Goal: Task Accomplishment & Management: Manage account settings

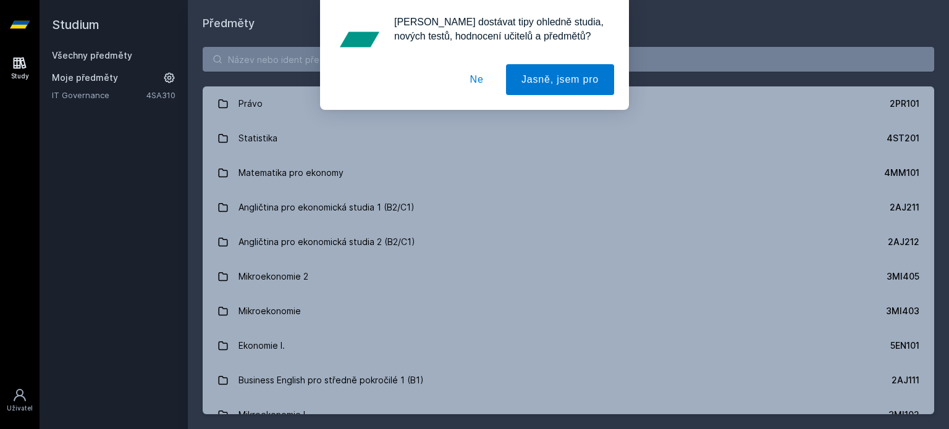
click at [476, 78] on button "Ne" at bounding box center [477, 79] width 44 height 31
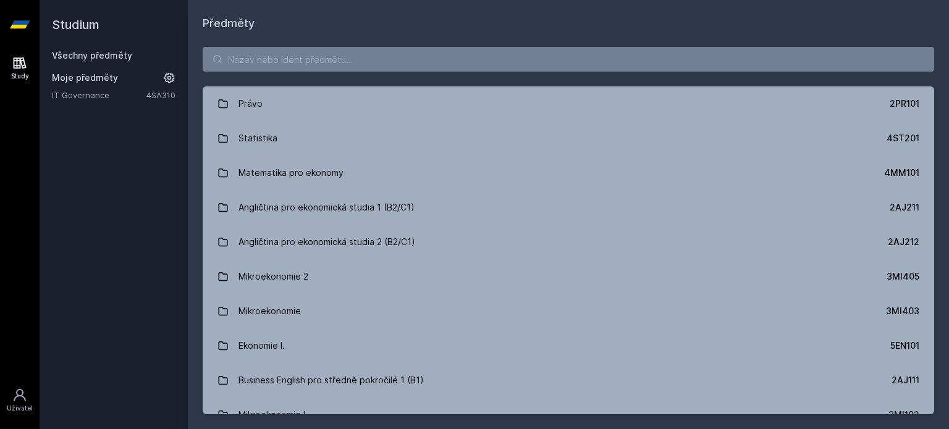
click at [93, 91] on link "IT Governance" at bounding box center [99, 95] width 95 height 12
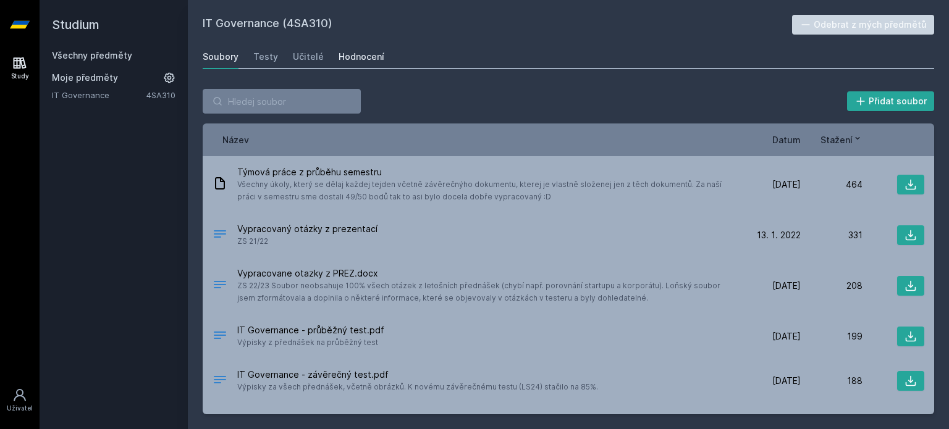
click at [346, 57] on div "Hodnocení" at bounding box center [361, 57] width 46 height 12
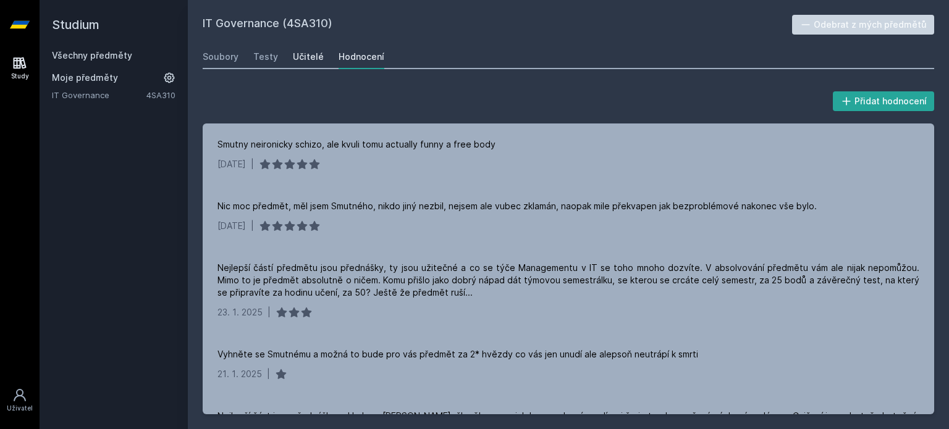
click at [296, 48] on link "Učitelé" at bounding box center [308, 56] width 31 height 25
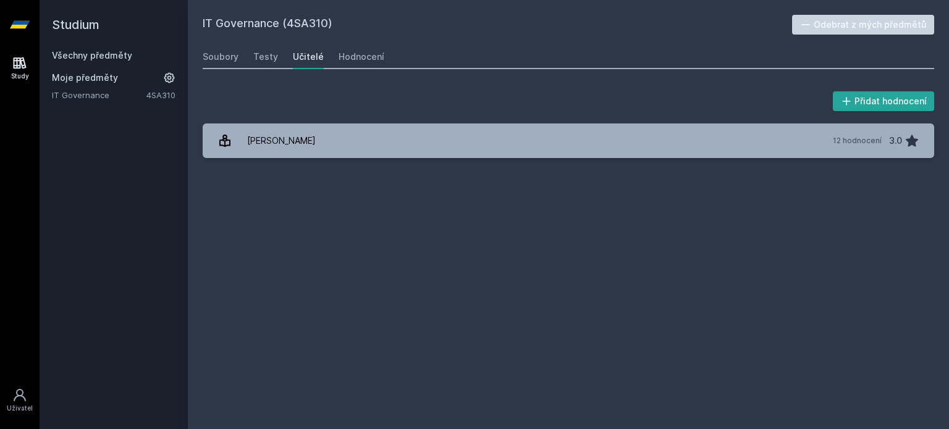
click at [77, 54] on link "Všechny předměty" at bounding box center [92, 55] width 80 height 11
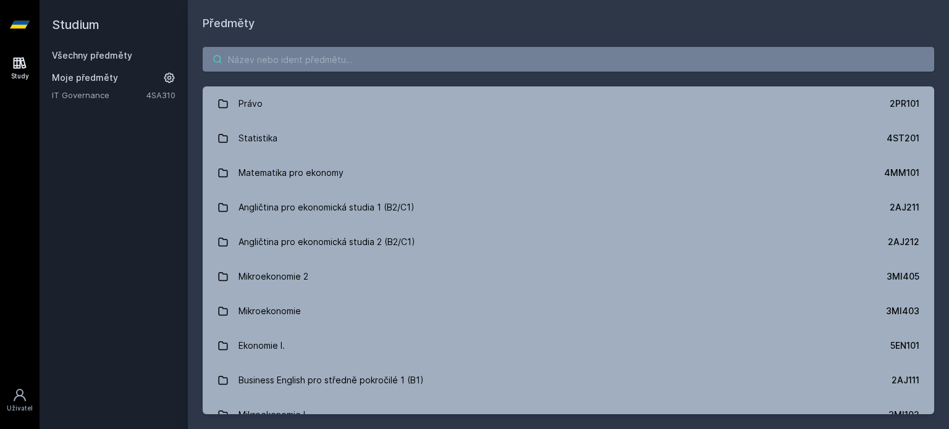
click at [252, 51] on input "search" at bounding box center [568, 59] width 731 height 25
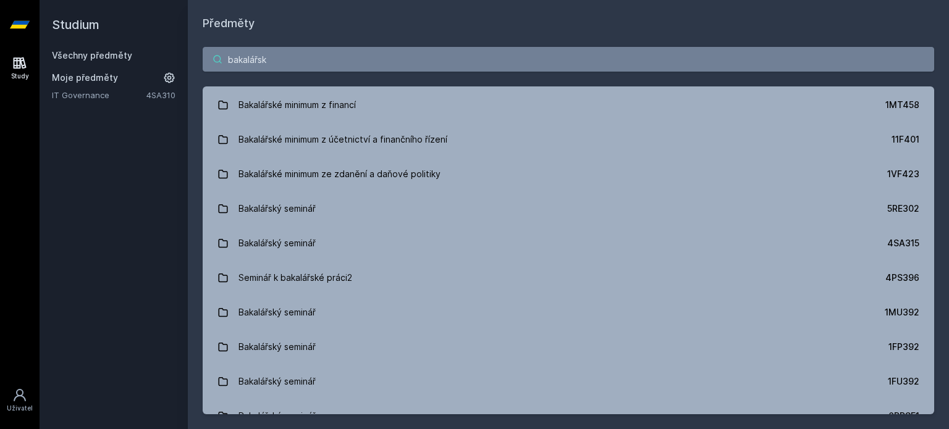
scroll to position [484, 0]
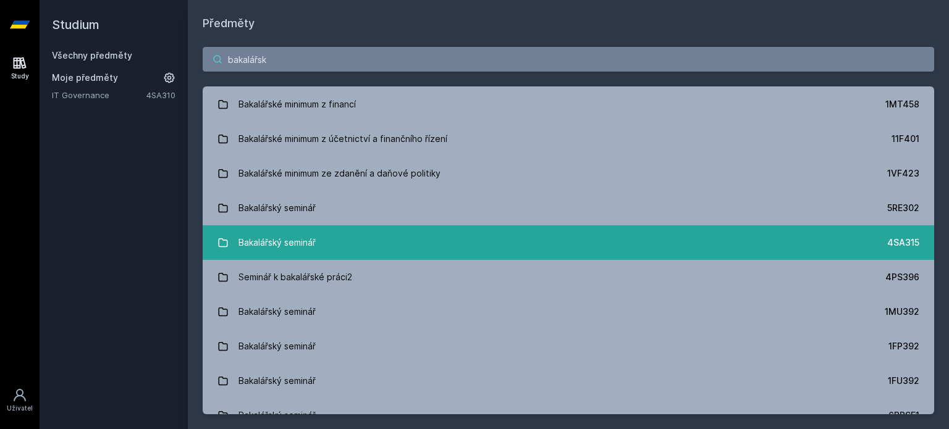
type input "bakalářsk"
click at [391, 246] on link "Bakalářský seminář 4SA315" at bounding box center [568, 242] width 731 height 35
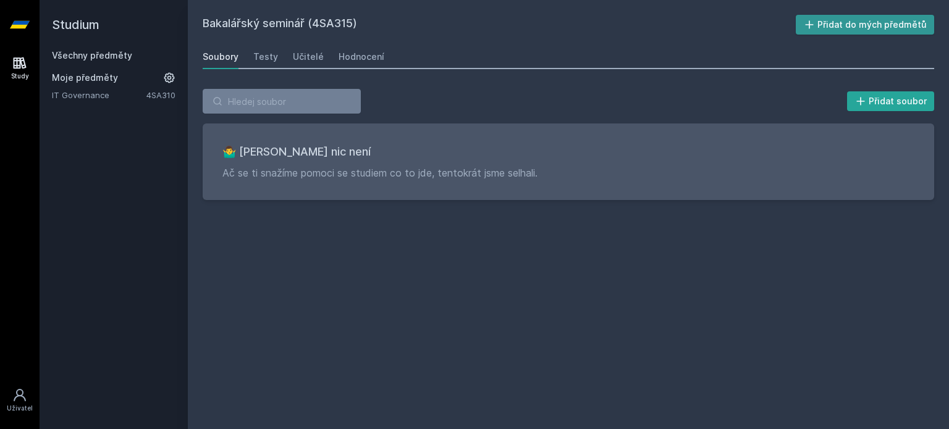
click at [828, 23] on button "Přidat do mých předmětů" at bounding box center [865, 25] width 139 height 20
click at [364, 59] on div "Hodnocení" at bounding box center [361, 57] width 46 height 12
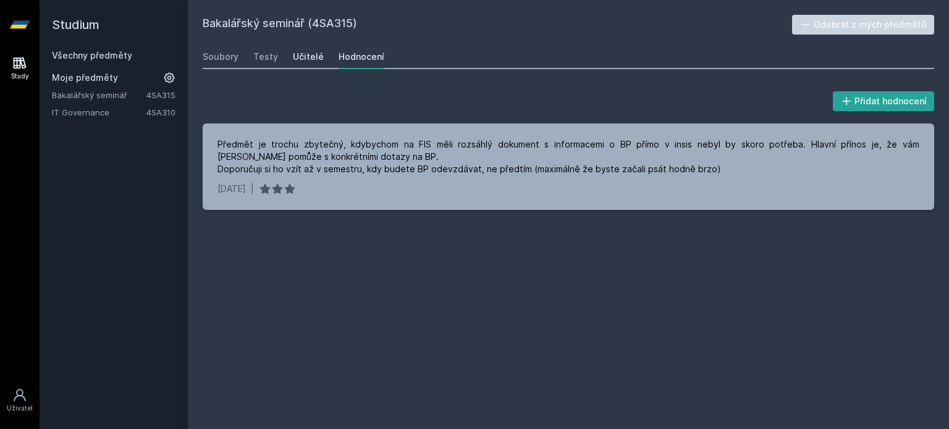
click at [296, 56] on div "Učitelé" at bounding box center [308, 57] width 31 height 12
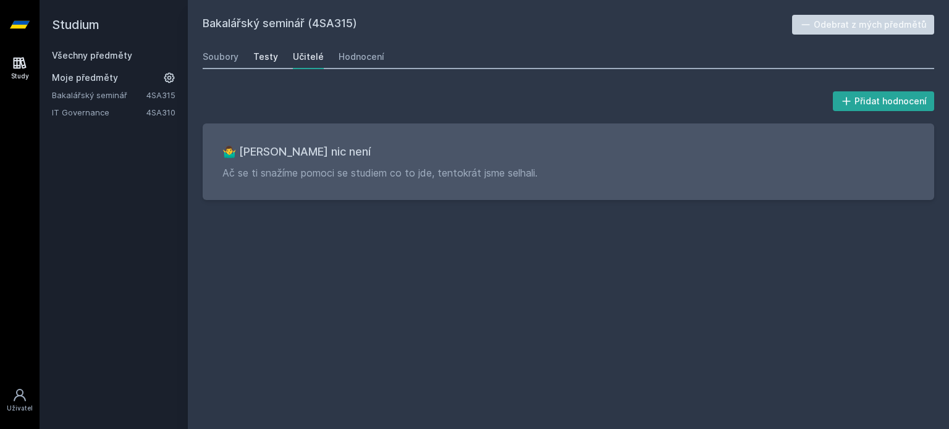
click at [258, 56] on div "Testy" at bounding box center [265, 57] width 25 height 12
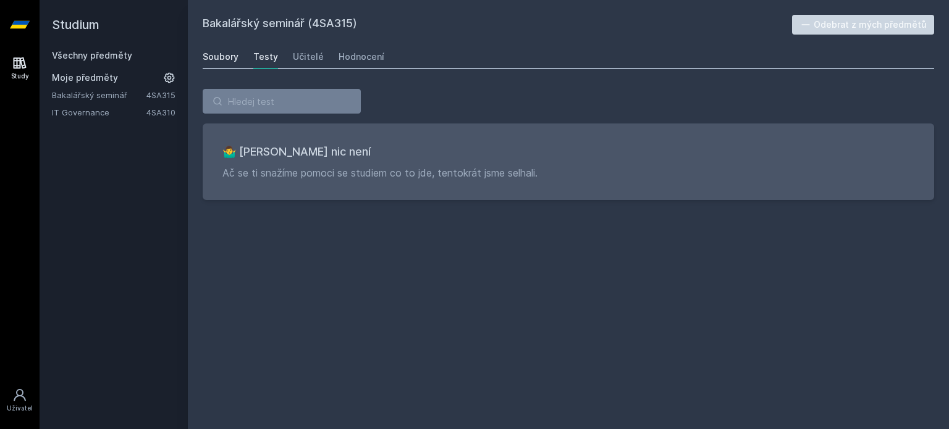
click at [222, 59] on div "Soubory" at bounding box center [221, 57] width 36 height 12
click at [115, 95] on link "Bakalářský seminář" at bounding box center [99, 95] width 95 height 12
click at [93, 53] on link "Všechny předměty" at bounding box center [92, 55] width 80 height 11
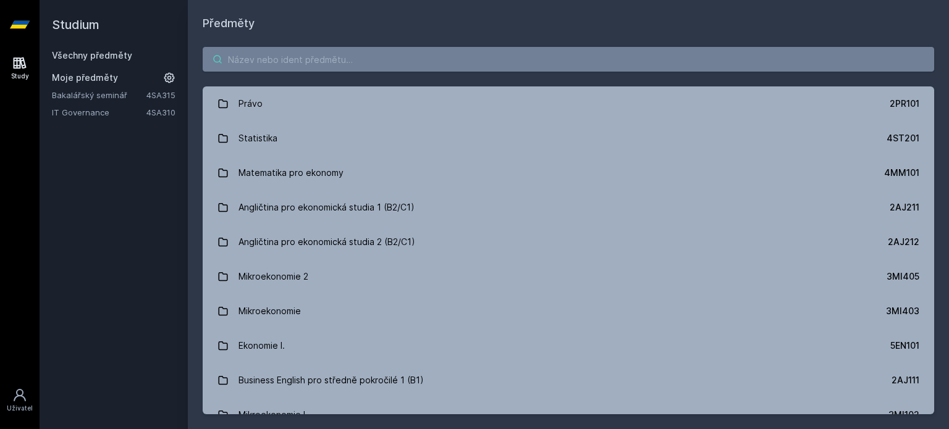
click at [263, 59] on input "search" at bounding box center [568, 59] width 731 height 25
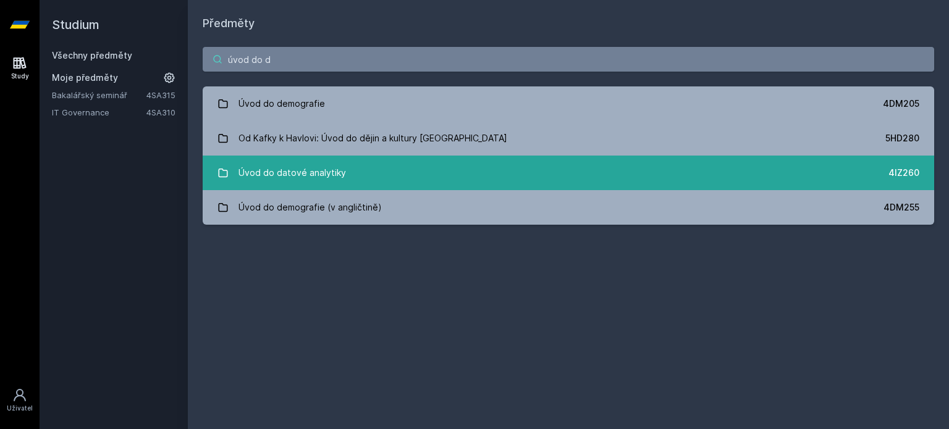
type input "úvod do d"
click at [435, 172] on link "Úvod do datové analytiky 4IZ260" at bounding box center [568, 173] width 731 height 35
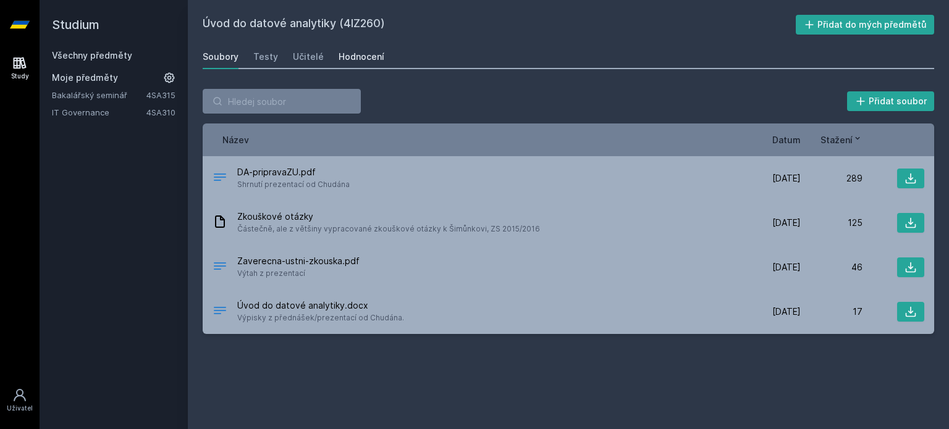
click at [361, 56] on div "Hodnocení" at bounding box center [361, 57] width 46 height 12
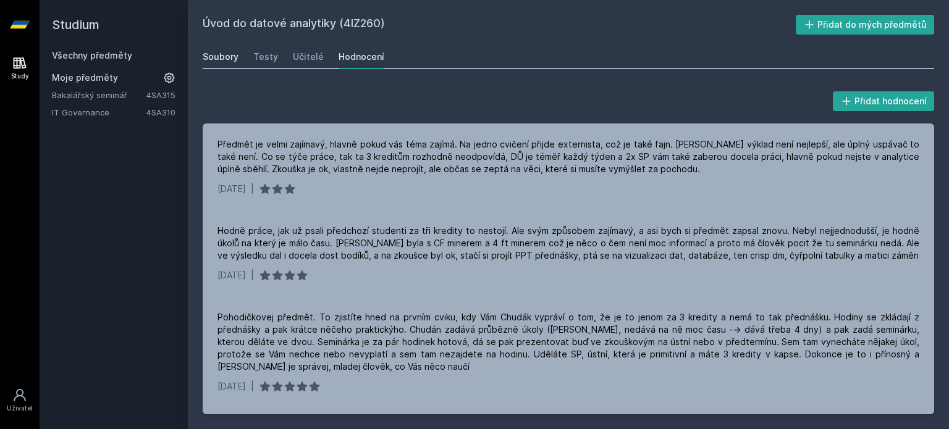
click at [221, 55] on div "Soubory" at bounding box center [221, 57] width 36 height 12
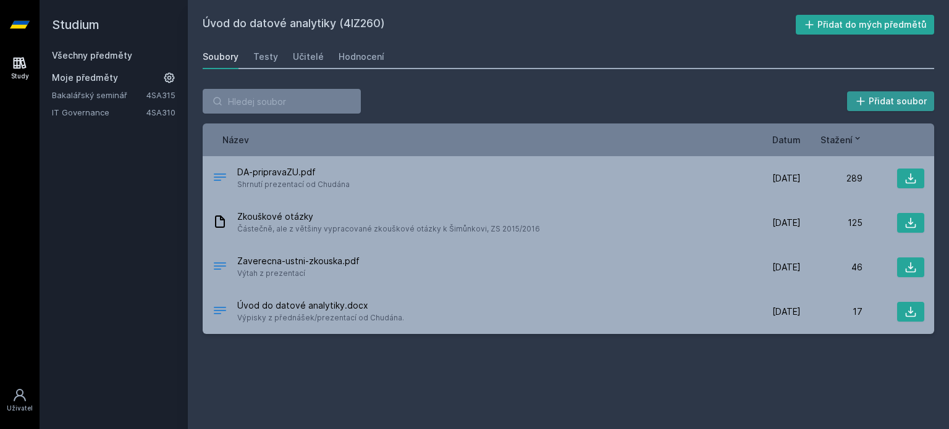
click at [875, 98] on button "Přidat soubor" at bounding box center [891, 101] width 88 height 20
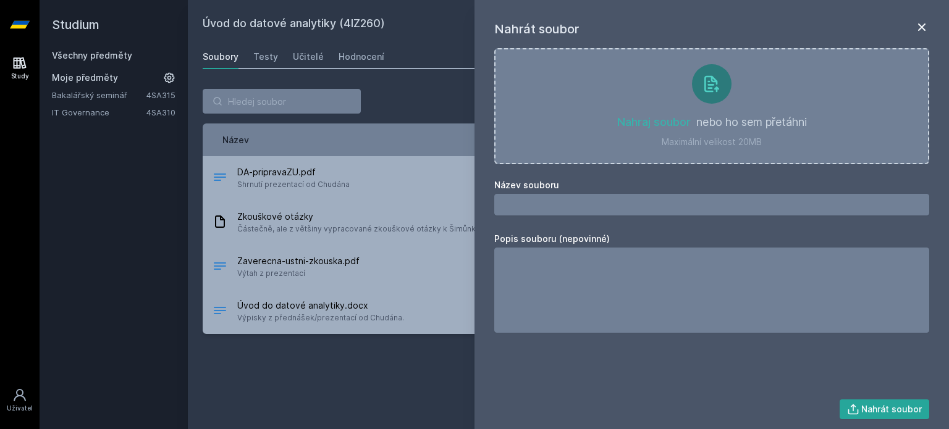
click at [922, 26] on icon at bounding box center [921, 26] width 7 height 7
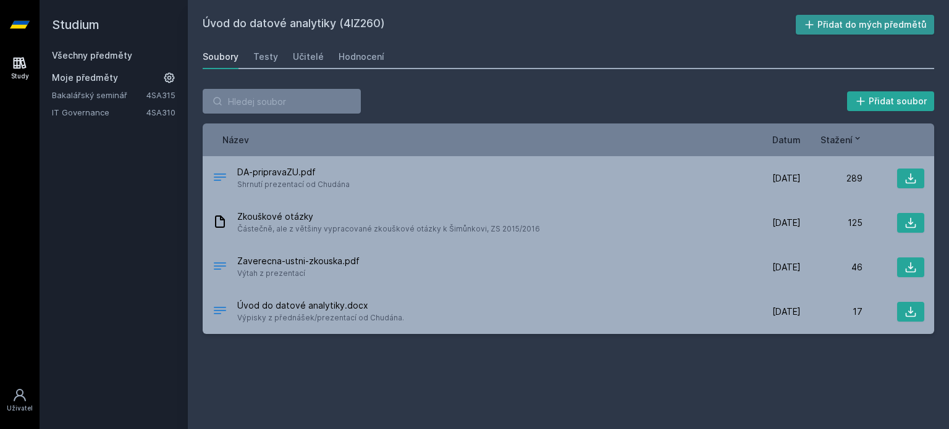
click at [822, 22] on button "Přidat do mých předmětů" at bounding box center [865, 25] width 139 height 20
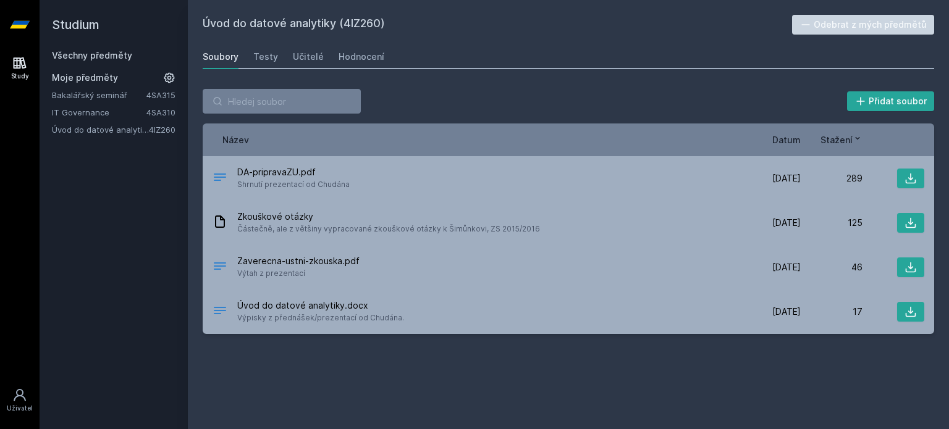
drag, startPoint x: 74, startPoint y: 49, endPoint x: 74, endPoint y: 56, distance: 7.4
click at [74, 56] on div "Všechny předměty" at bounding box center [114, 55] width 124 height 12
click at [74, 56] on link "Všechny předměty" at bounding box center [92, 55] width 80 height 11
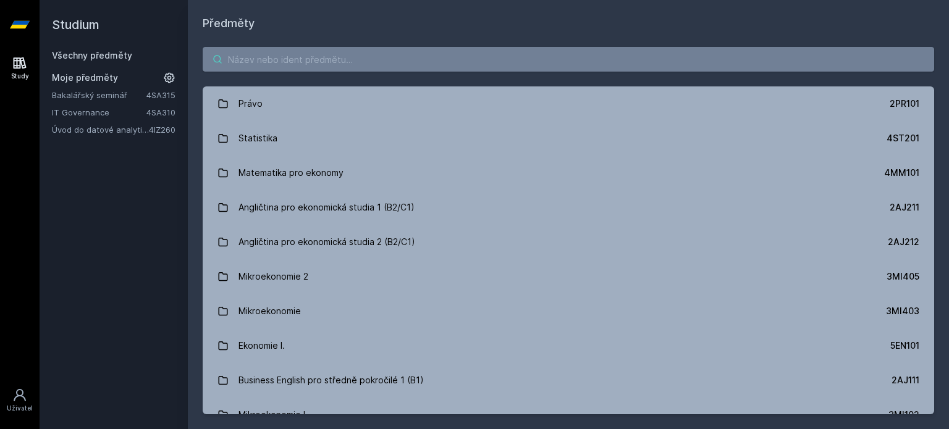
click at [257, 53] on input "search" at bounding box center [568, 59] width 731 height 25
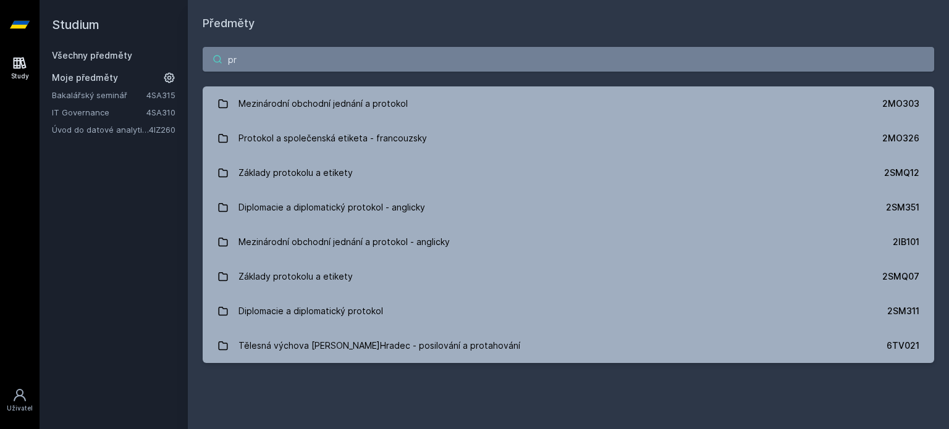
type input "p"
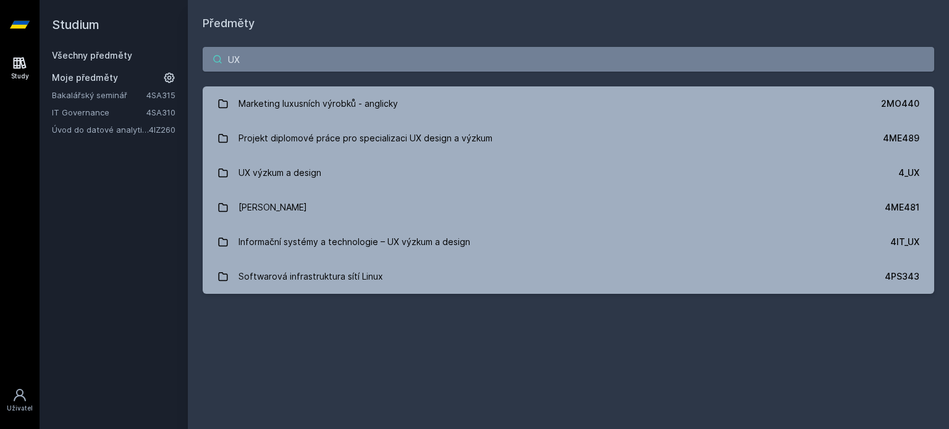
type input "U"
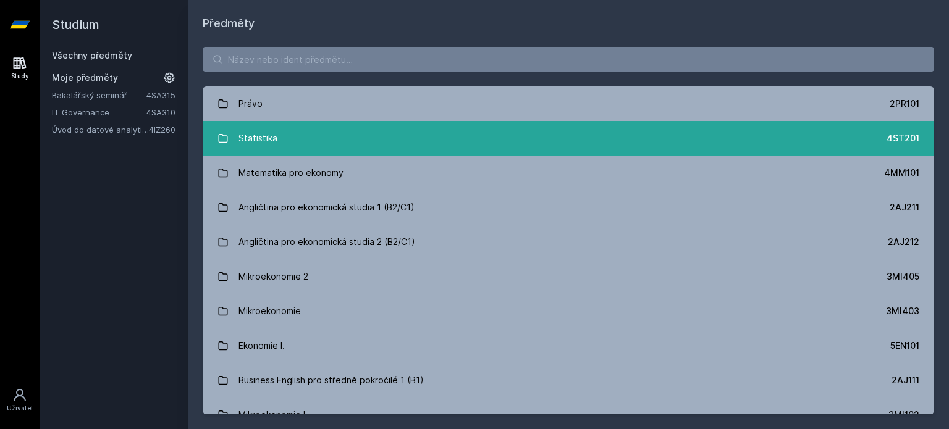
click at [503, 132] on link "Statistika 4ST201" at bounding box center [568, 138] width 731 height 35
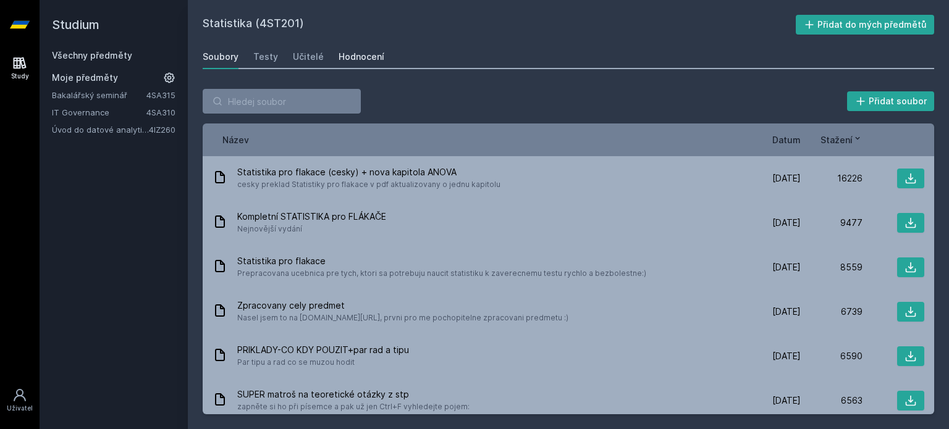
click at [338, 56] on div "Hodnocení" at bounding box center [361, 57] width 46 height 12
